Goal: Information Seeking & Learning: Learn about a topic

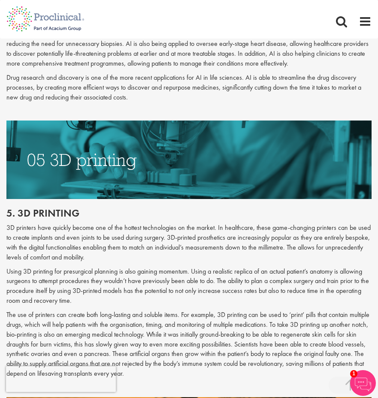
scroll to position [1344, 0]
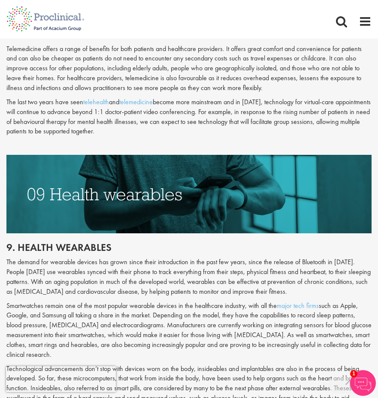
scroll to position [2280, 0]
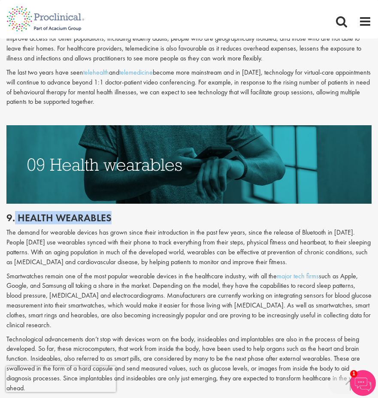
drag, startPoint x: 15, startPoint y: 168, endPoint x: 113, endPoint y: 169, distance: 97.8
click at [114, 212] on h2 "9. Health wearables" at bounding box center [188, 217] width 365 height 11
copy h2 "Health wearables"
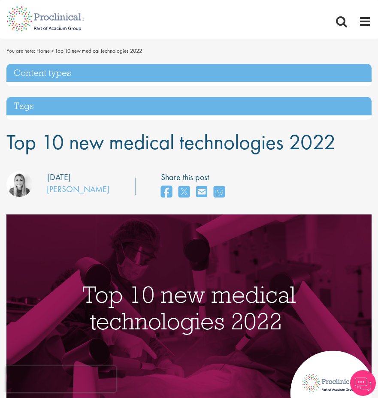
scroll to position [2280, 0]
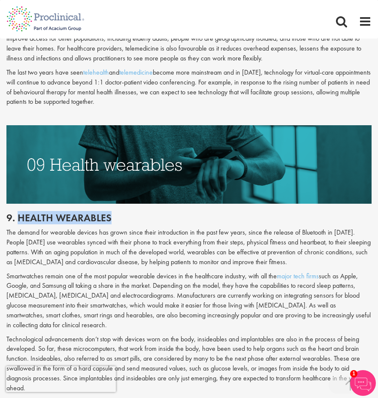
drag, startPoint x: 111, startPoint y: 169, endPoint x: 16, endPoint y: 171, distance: 95.2
click at [16, 212] on h2 "9. Health wearables" at bounding box center [188, 217] width 365 height 11
copy h2 "Health wearables"
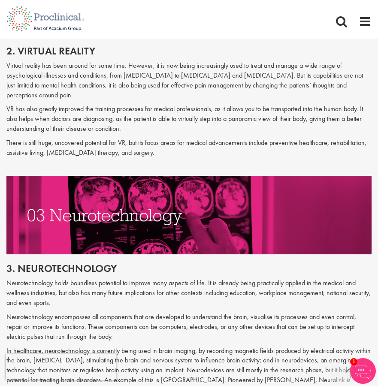
scroll to position [747, 0]
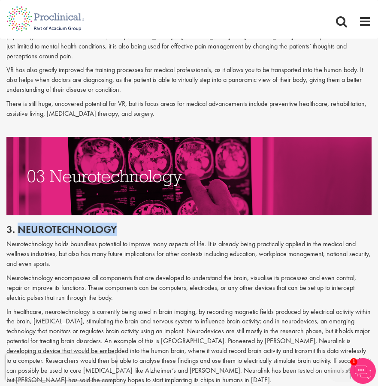
drag, startPoint x: 118, startPoint y: 210, endPoint x: 19, endPoint y: 211, distance: 99.1
click at [19, 224] on h2 "3. Neurotechnology" at bounding box center [188, 229] width 365 height 11
copy h2 "Neurotechnology"
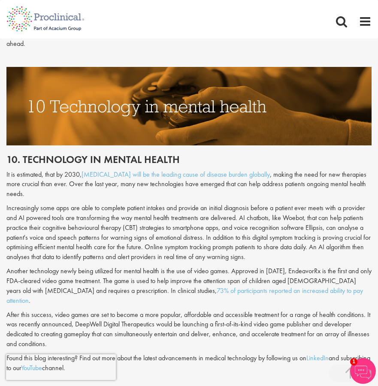
scroll to position [2525, 0]
